Goal: Information Seeking & Learning: Find contact information

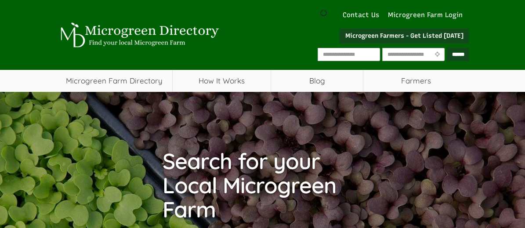
scroll to position [132, 0]
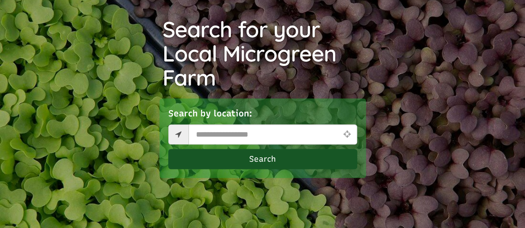
select select "Language Translate Widget"
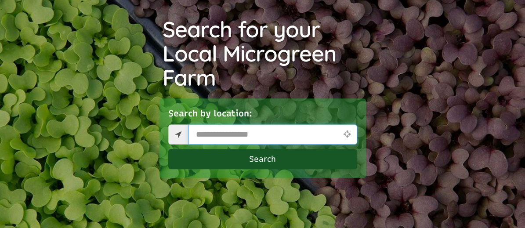
click at [207, 124] on input "text" at bounding box center [273, 134] width 169 height 20
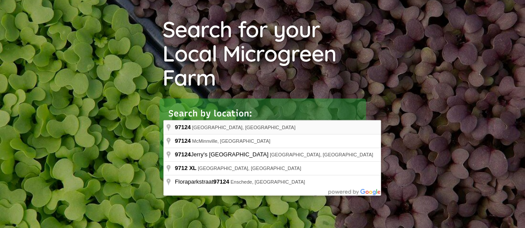
type input "**********"
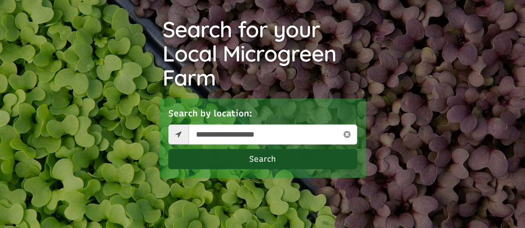
click at [226, 149] on button "Search" at bounding box center [262, 159] width 189 height 20
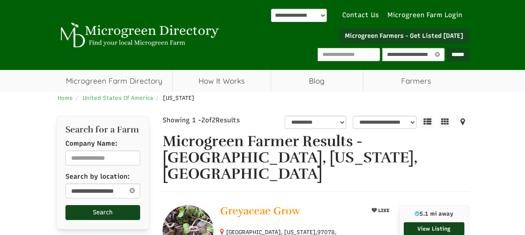
select select "********"
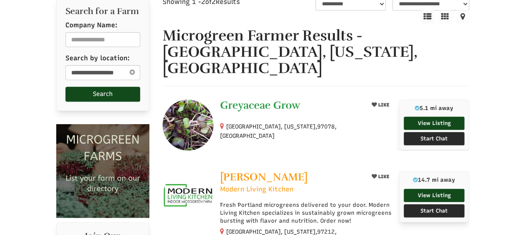
scroll to position [132, 0]
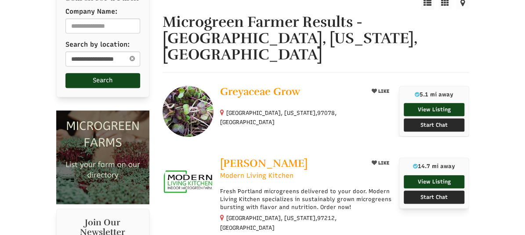
click at [166, 96] on img at bounding box center [188, 111] width 51 height 51
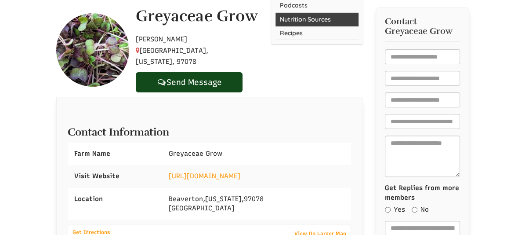
scroll to position [176, 0]
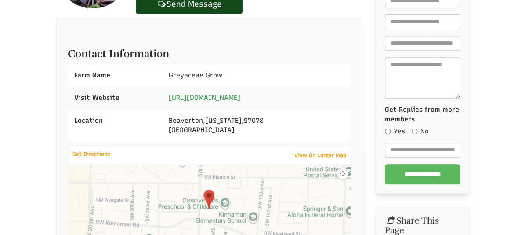
click at [210, 100] on link "https://www.greyaceaegrow.com/" at bounding box center [205, 98] width 72 height 8
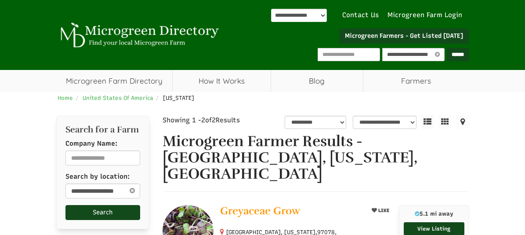
select select "********"
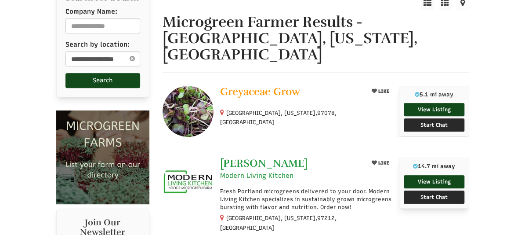
click at [239, 156] on span "Keith Brown" at bounding box center [263, 162] width 87 height 13
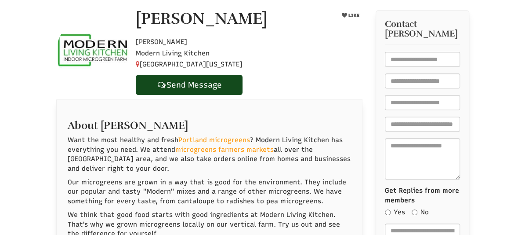
scroll to position [132, 0]
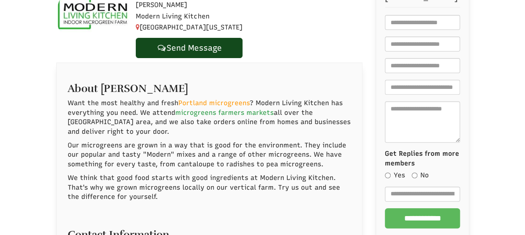
click at [175, 116] on link "microgreens farmers markets" at bounding box center [224, 113] width 98 height 8
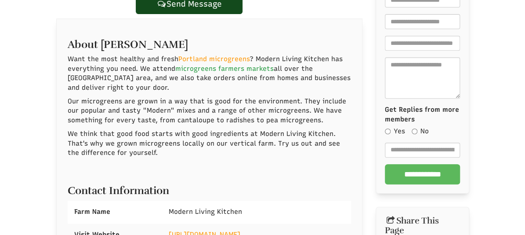
scroll to position [220, 0]
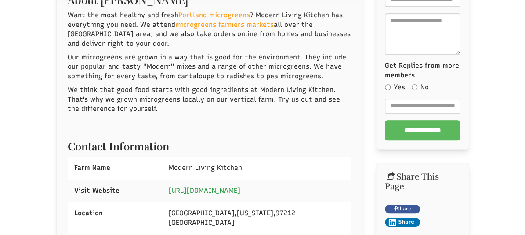
click at [191, 186] on link "[URL][DOMAIN_NAME]" at bounding box center [205, 190] width 72 height 8
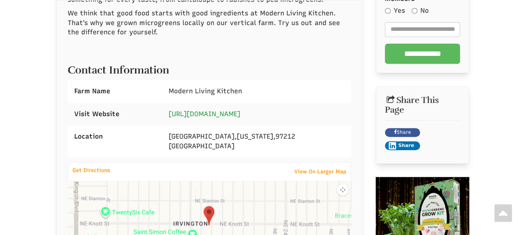
scroll to position [176, 0]
